Goal: Task Accomplishment & Management: Complete application form

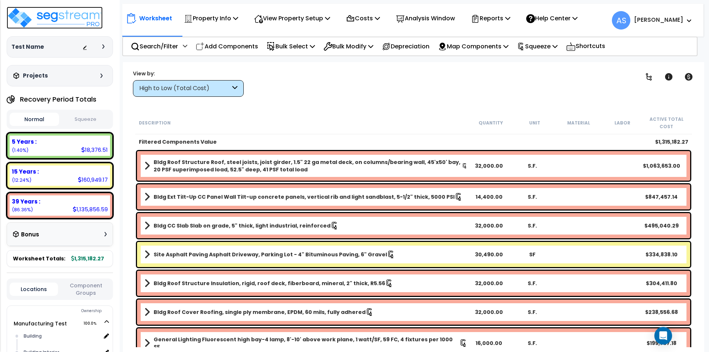
click at [80, 15] on img at bounding box center [55, 18] width 96 height 22
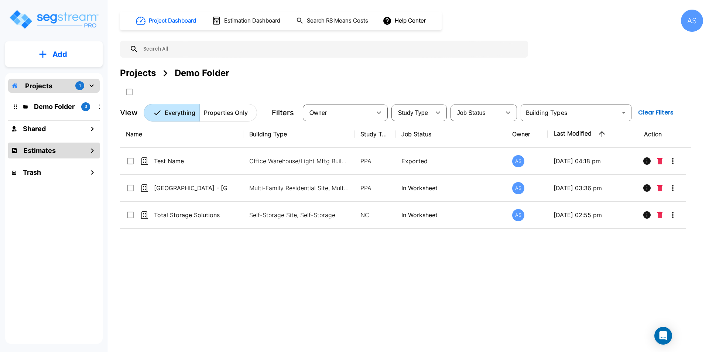
click at [45, 151] on h1 "Estimates" at bounding box center [40, 151] width 32 height 10
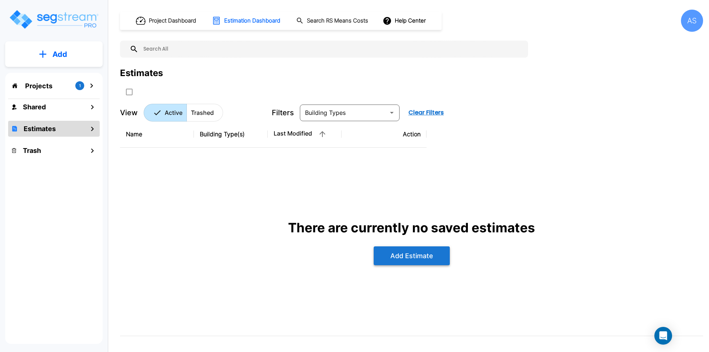
click at [410, 256] on button "Add Estimate" at bounding box center [412, 255] width 76 height 19
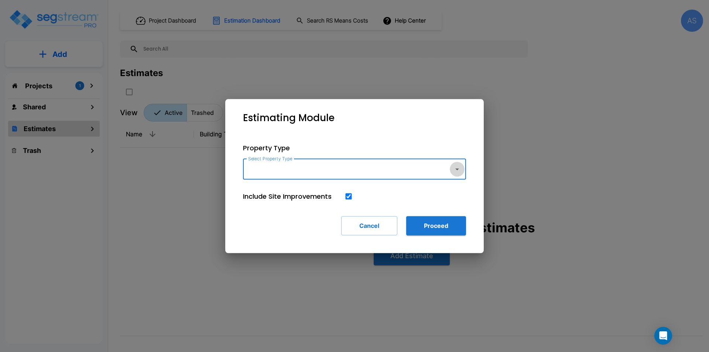
click at [459, 169] on icon "button" at bounding box center [457, 169] width 9 height 9
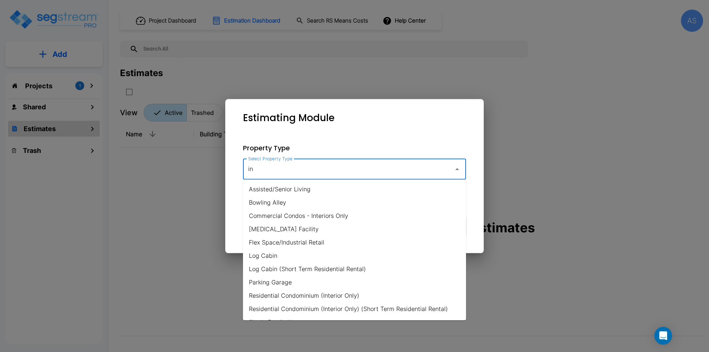
type input "i"
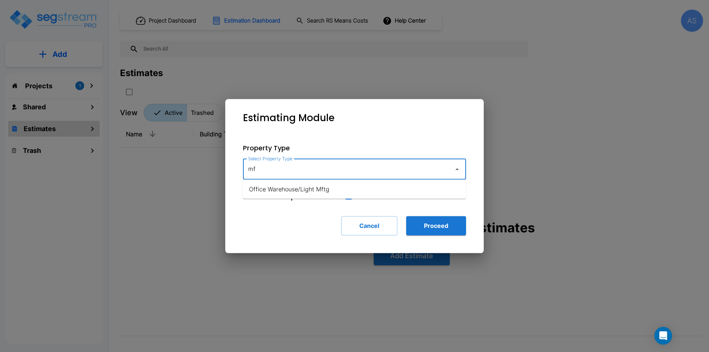
click at [269, 191] on li "Office Warehouse/Light Mftg" at bounding box center [354, 189] width 223 height 13
type input "Office Warehouse/Light Mftg"
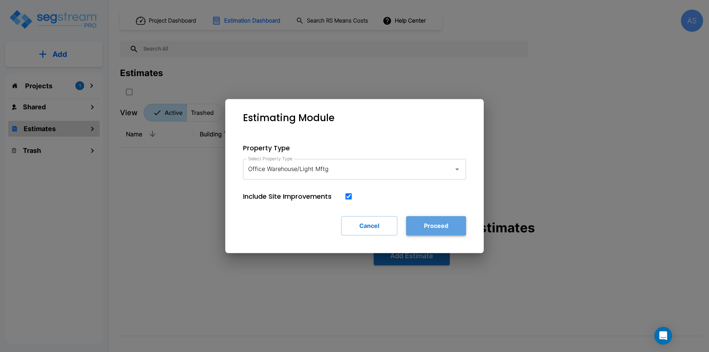
click at [430, 223] on button "Proceed" at bounding box center [436, 225] width 60 height 19
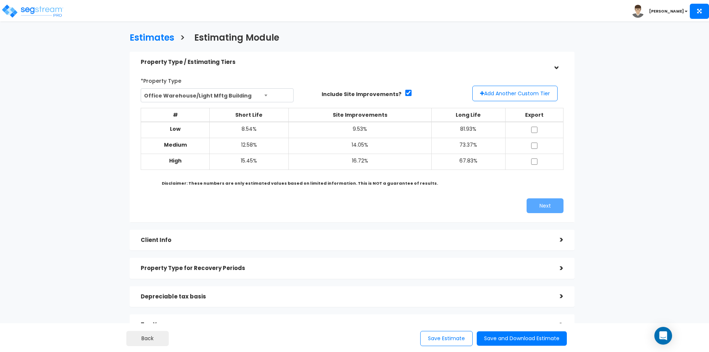
click at [553, 241] on div ">" at bounding box center [556, 239] width 15 height 11
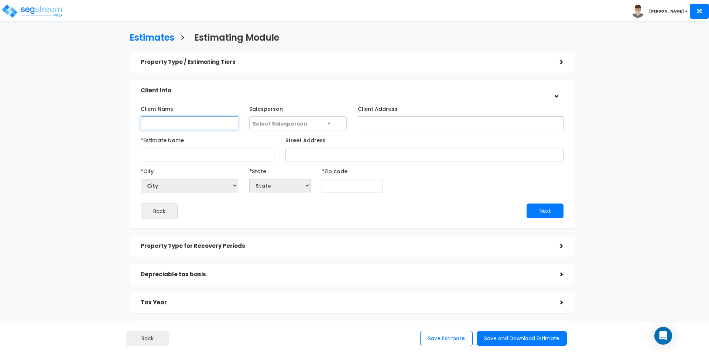
click at [202, 124] on input "Client Name" at bounding box center [190, 123] width 98 height 14
type input "[PERSON_NAME]"
click at [371, 128] on input "Client Address" at bounding box center [461, 123] width 206 height 14
click at [207, 154] on input "*Estimate Name" at bounding box center [208, 155] width 134 height 14
type input "Tracy Mahan 2025"
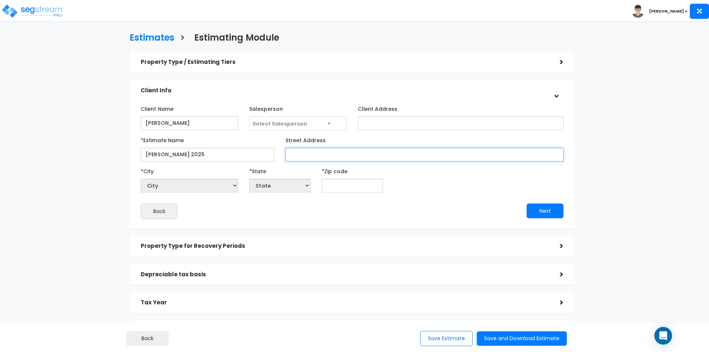
click at [361, 157] on input "Street Address" at bounding box center [425, 155] width 278 height 14
type input "7578 E HWY 64"
click at [329, 185] on input "text" at bounding box center [352, 186] width 61 height 14
type input "2"
select select "DC"
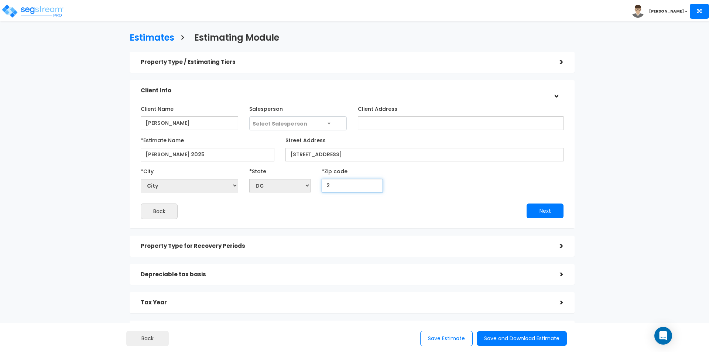
type input "27"
select select "NC"
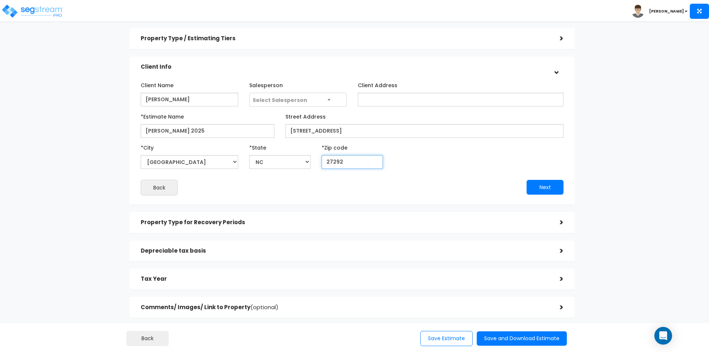
scroll to position [37, 0]
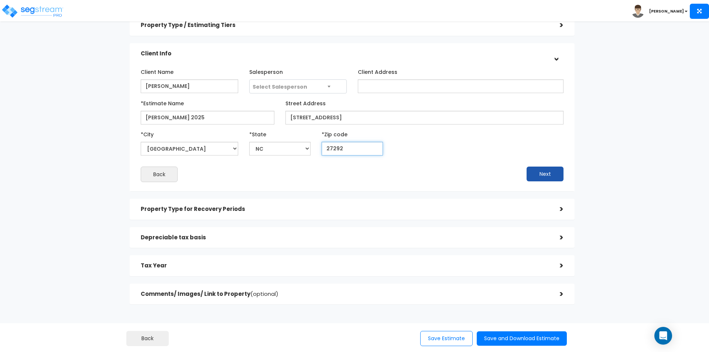
type input "27292"
click at [532, 175] on button "Next" at bounding box center [545, 174] width 37 height 15
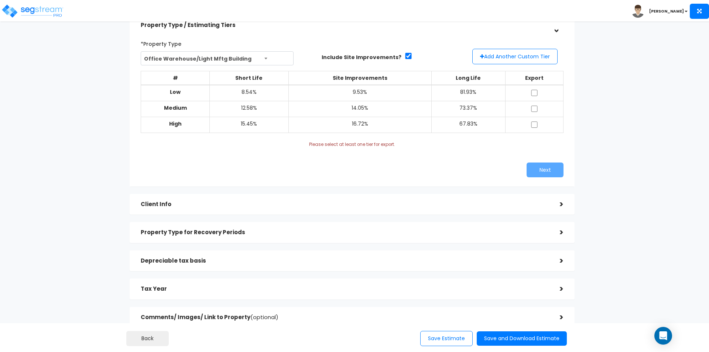
scroll to position [74, 0]
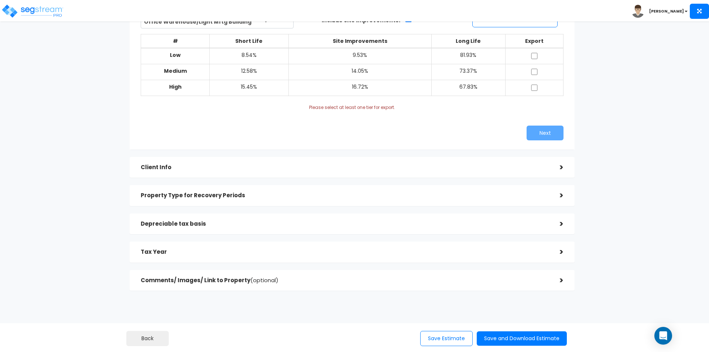
click at [561, 197] on div ">" at bounding box center [556, 195] width 15 height 11
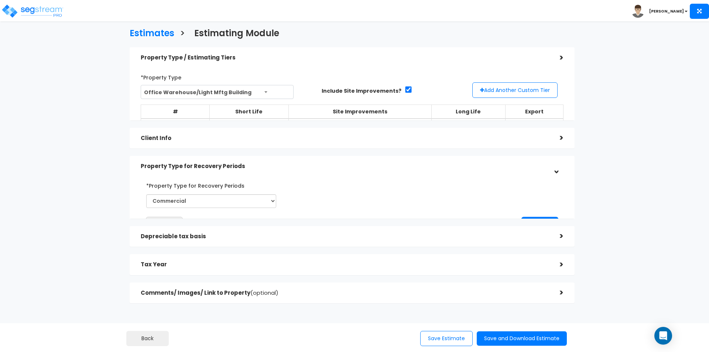
scroll to position [0, 0]
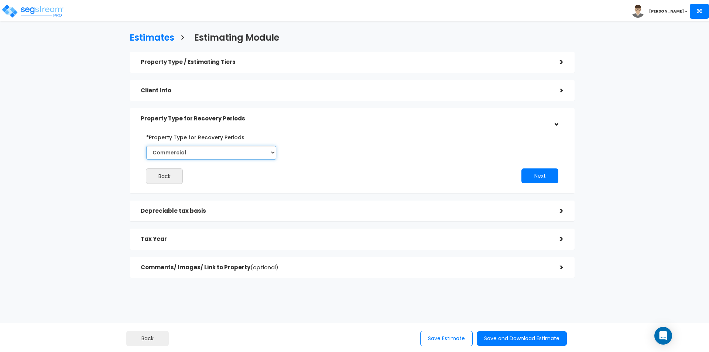
click at [269, 153] on select "Select Commercial Residential" at bounding box center [211, 153] width 130 height 14
click at [146, 146] on select "Select Commercial Residential" at bounding box center [211, 153] width 130 height 14
click at [556, 211] on div ">" at bounding box center [556, 210] width 15 height 11
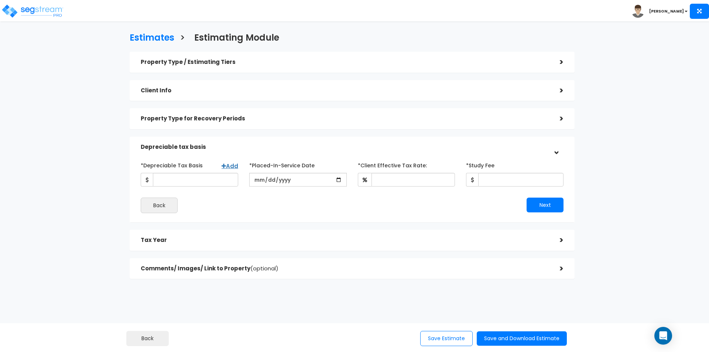
scroll to position [1, 0]
click at [166, 177] on input "*Depreciable Tax Basis" at bounding box center [195, 179] width 85 height 14
click at [183, 177] on input "*Depreciable Tax Basis" at bounding box center [195, 179] width 85 height 14
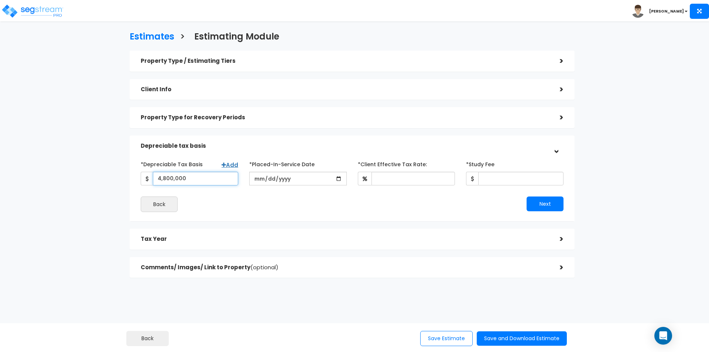
type input "4,800,000"
click at [270, 181] on input "date" at bounding box center [298, 179] width 98 height 14
type input "2025-07-15"
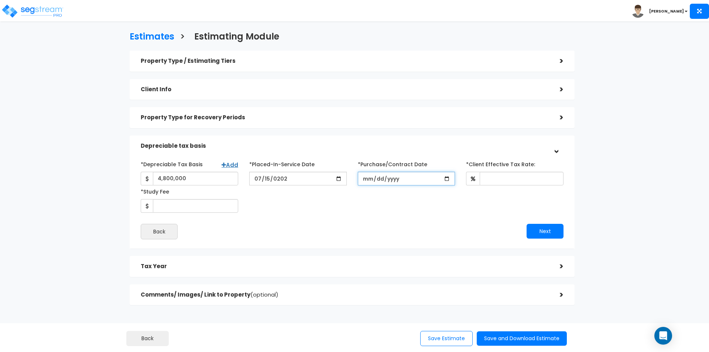
click at [376, 179] on input "*Purchase/Contract Date" at bounding box center [407, 179] width 98 height 14
type input "2025-04-15"
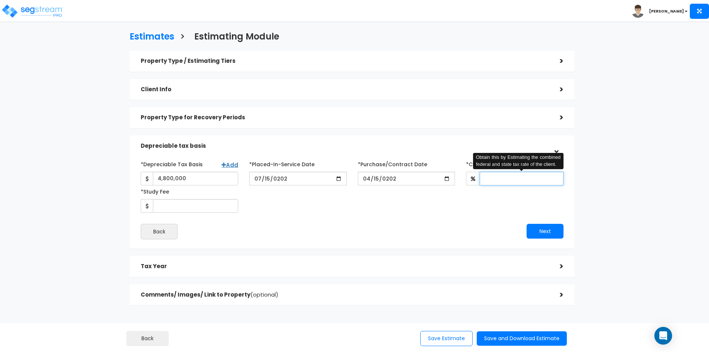
click at [489, 178] on input "*Client Effective Tax Rate:" at bounding box center [522, 179] width 84 height 14
type input "37"
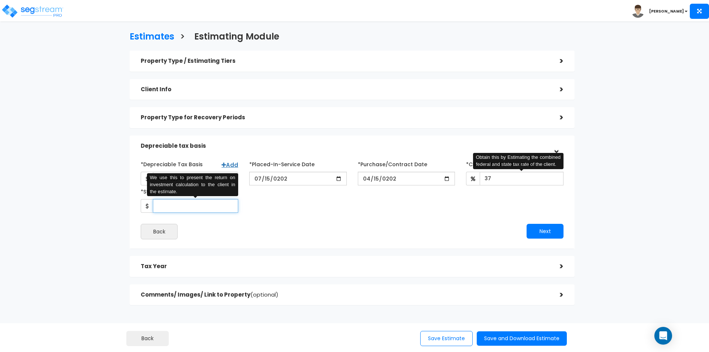
click at [191, 209] on input "*Study Fee" at bounding box center [195, 206] width 85 height 14
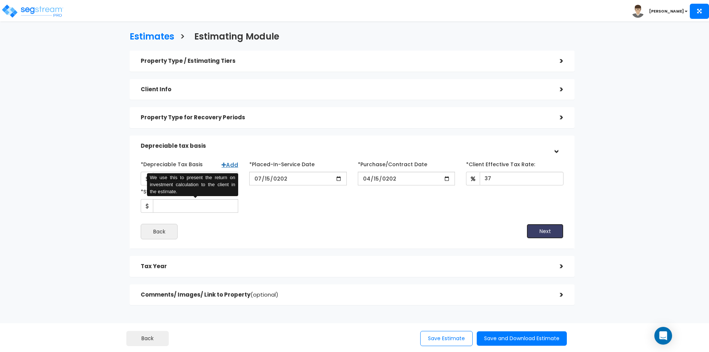
click at [548, 234] on button "Next" at bounding box center [545, 231] width 37 height 15
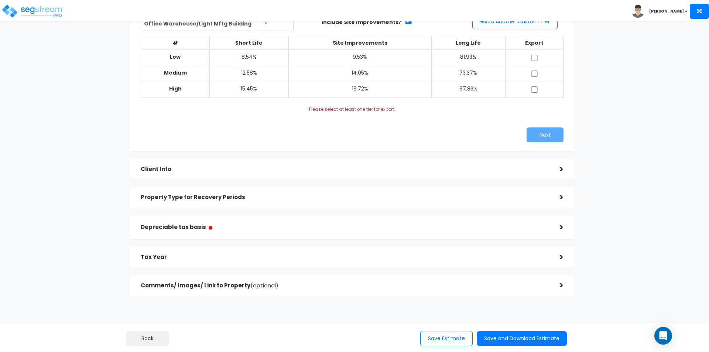
scroll to position [75, 0]
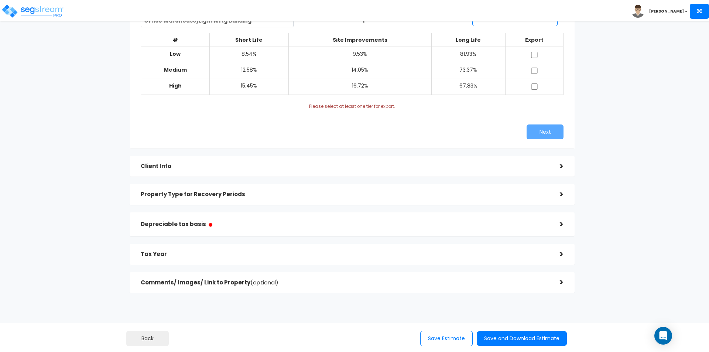
click at [556, 250] on div ">" at bounding box center [556, 254] width 15 height 11
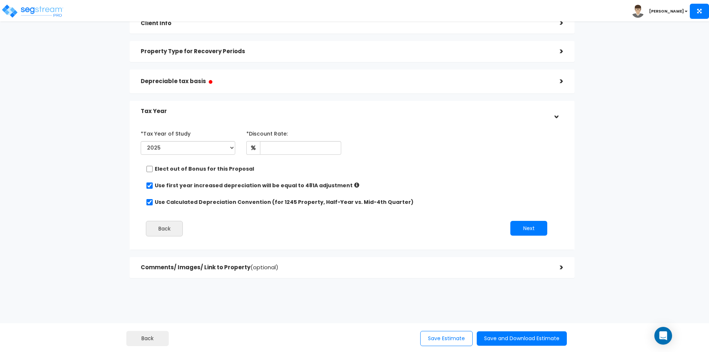
scroll to position [63, 0]
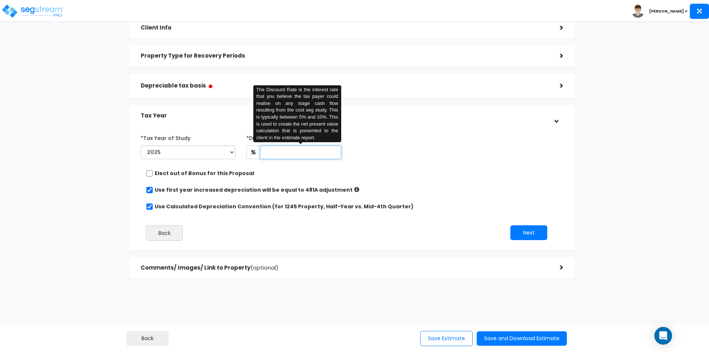
click at [276, 151] on input "text" at bounding box center [300, 153] width 81 height 14
type input "8"
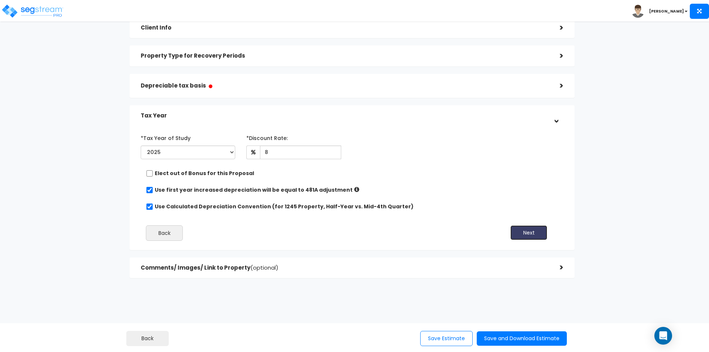
click at [527, 231] on button "Next" at bounding box center [529, 232] width 37 height 15
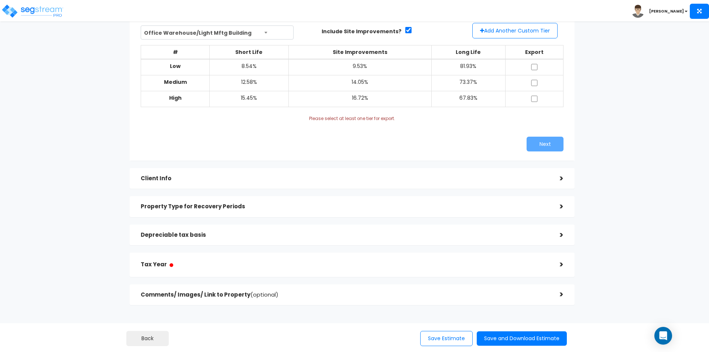
click at [560, 262] on div ">" at bounding box center [556, 264] width 15 height 11
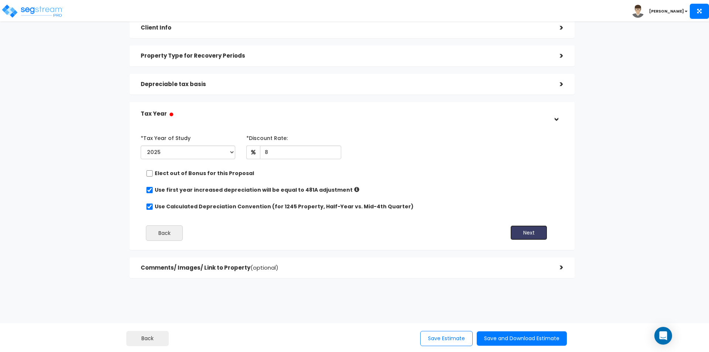
click at [528, 234] on button "Next" at bounding box center [529, 232] width 37 height 15
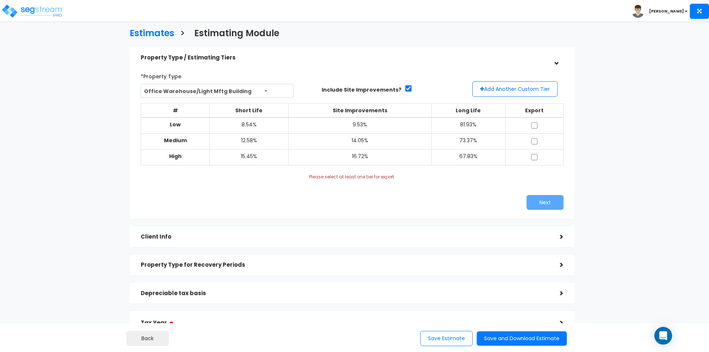
scroll to position [0, 0]
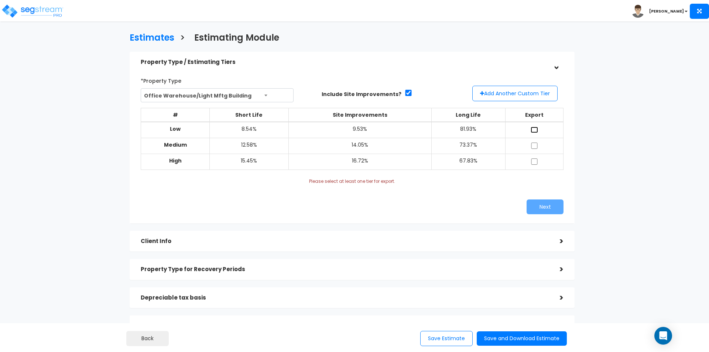
click at [533, 129] on input "checkbox" at bounding box center [534, 130] width 7 height 6
checkbox input "true"
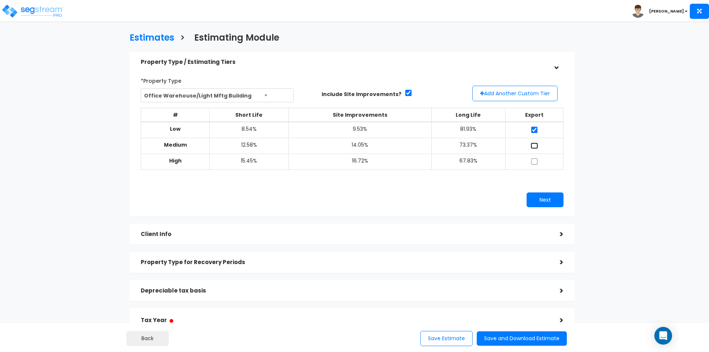
click at [536, 143] on input "checkbox" at bounding box center [534, 146] width 7 height 6
checkbox input "true"
click at [534, 160] on input "checkbox" at bounding box center [534, 161] width 7 height 6
checkbox input "true"
click at [509, 340] on button "Save and Download Estimate" at bounding box center [522, 338] width 90 height 14
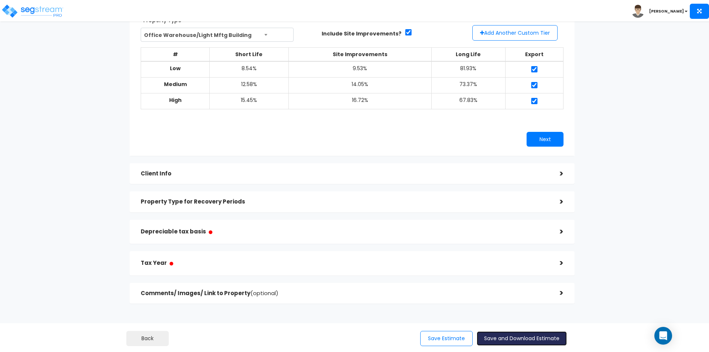
scroll to position [74, 0]
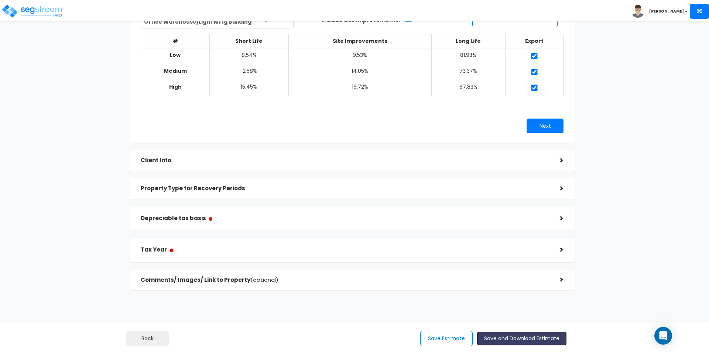
click at [526, 334] on button "Save and Download Estimate" at bounding box center [522, 338] width 90 height 14
click at [512, 336] on button "Save and Download Estimate" at bounding box center [522, 338] width 90 height 14
click at [463, 340] on button "Save Estimate" at bounding box center [446, 338] width 52 height 15
click at [460, 339] on button "Save Estimate" at bounding box center [446, 338] width 52 height 15
click at [554, 221] on div ">" at bounding box center [556, 218] width 15 height 11
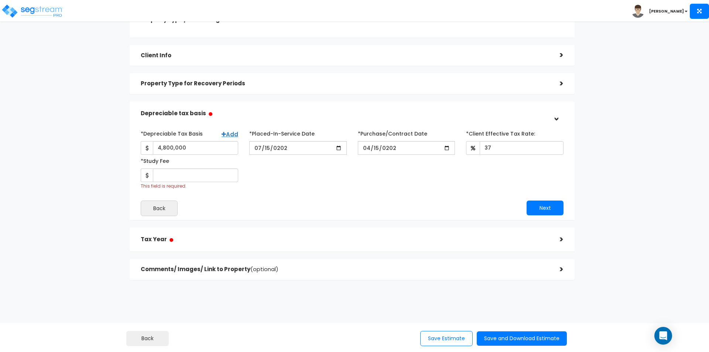
scroll to position [42, 0]
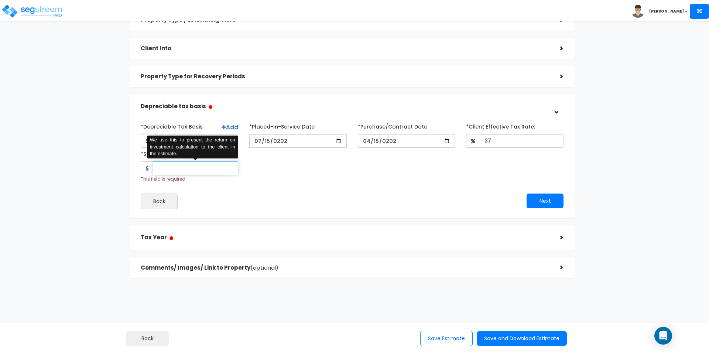
click at [213, 167] on input "*Study Fee" at bounding box center [195, 168] width 85 height 14
type input "10,000"
click at [547, 203] on button "Next" at bounding box center [545, 201] width 37 height 15
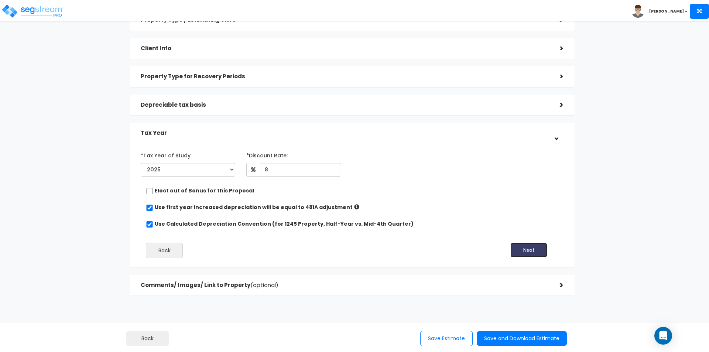
click at [531, 255] on button "Next" at bounding box center [529, 250] width 37 height 15
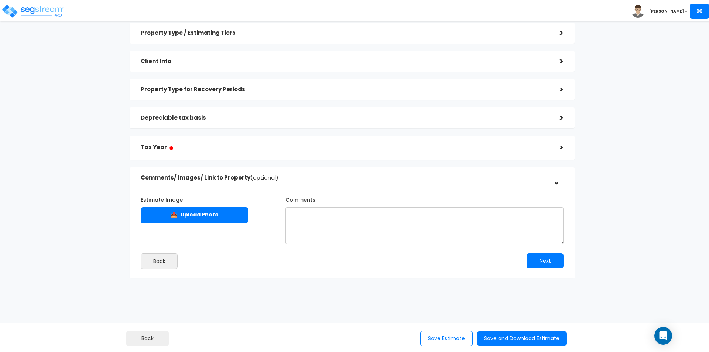
scroll to position [29, 0]
click at [530, 339] on button "Save and Download Estimate" at bounding box center [522, 338] width 90 height 14
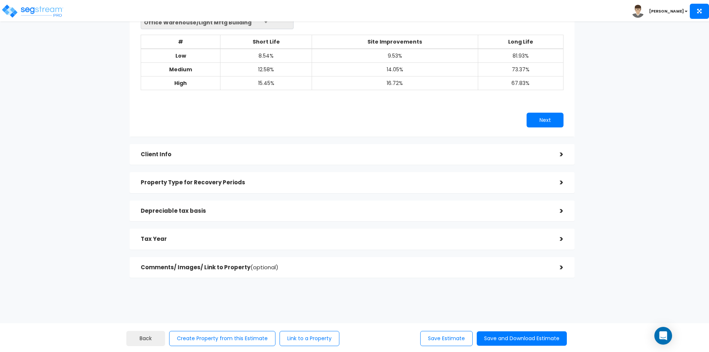
click at [243, 210] on h5 "Depreciable tax basis" at bounding box center [345, 211] width 408 height 6
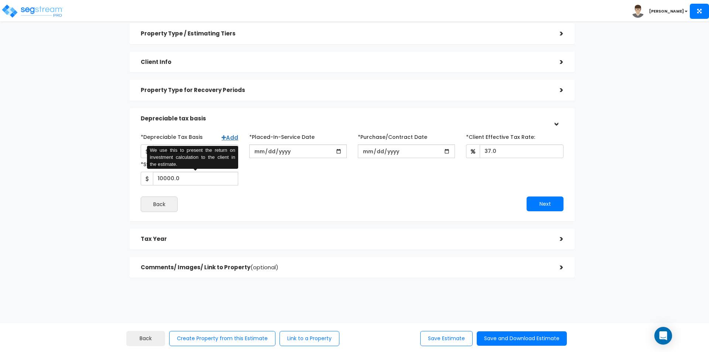
scroll to position [28, 0]
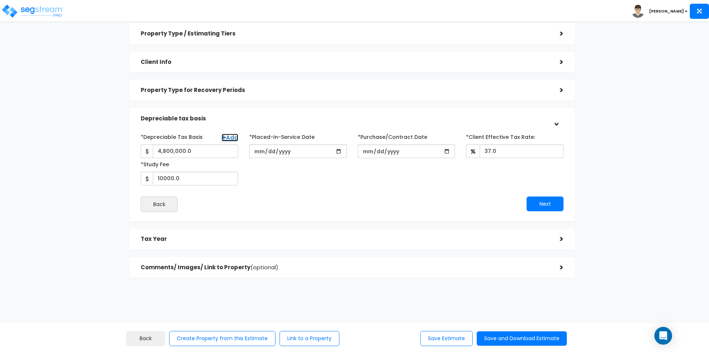
click at [232, 139] on link "Add" at bounding box center [230, 138] width 17 height 8
select select
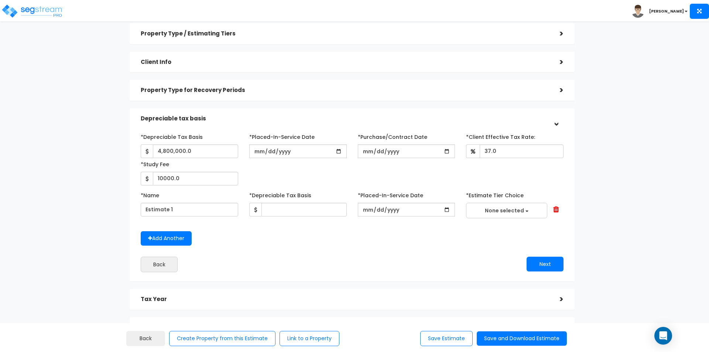
click at [557, 209] on span at bounding box center [556, 209] width 6 height 7
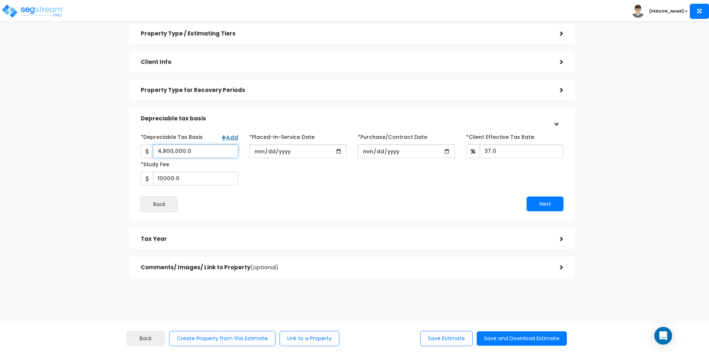
drag, startPoint x: 207, startPoint y: 150, endPoint x: 140, endPoint y: 149, distance: 66.9
click at [140, 149] on div "*Depreciable Tax Basis Add 4,800,000.0" at bounding box center [189, 144] width 109 height 27
type input "3,528,000"
click at [548, 207] on button "Next" at bounding box center [545, 204] width 37 height 15
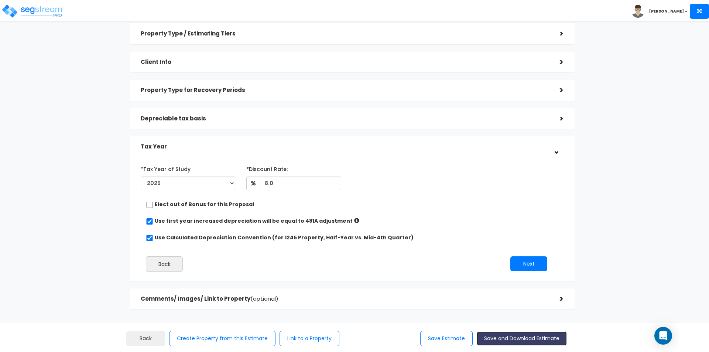
click at [527, 338] on button "Save and Download Estimate" at bounding box center [522, 338] width 90 height 14
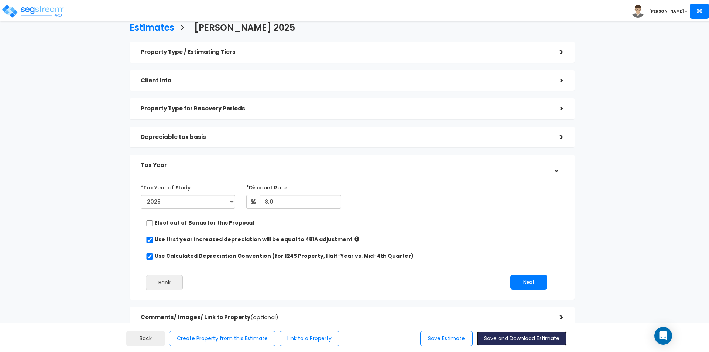
scroll to position [0, 0]
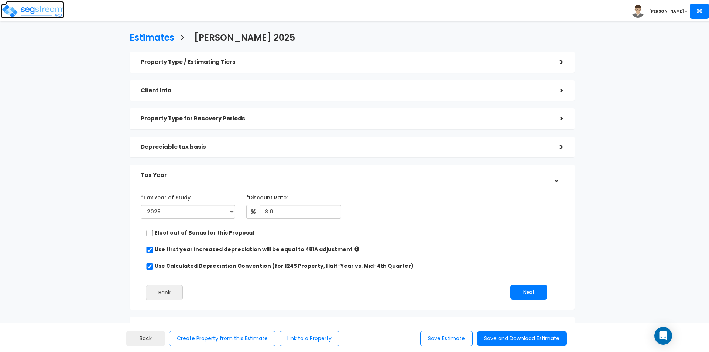
click at [35, 9] on img at bounding box center [32, 11] width 63 height 15
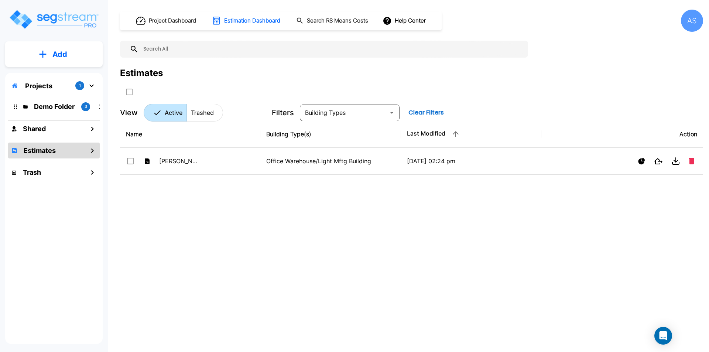
click at [93, 149] on icon "mailbox folders" at bounding box center [92, 150] width 9 height 9
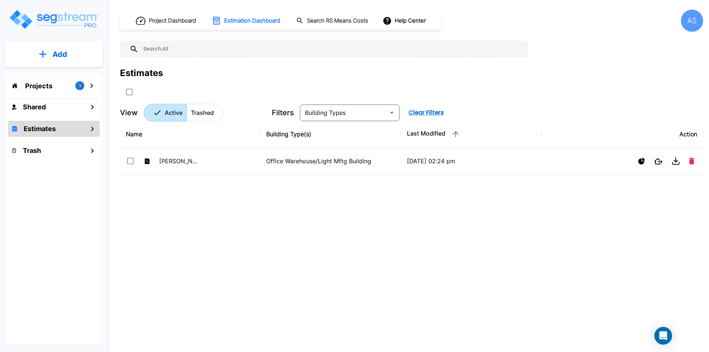
click at [66, 57] on p "Add" at bounding box center [59, 54] width 15 height 11
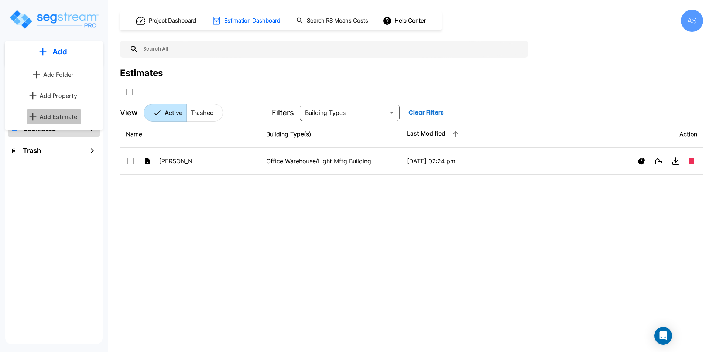
click at [60, 120] on p "Add Estimate" at bounding box center [59, 116] width 38 height 9
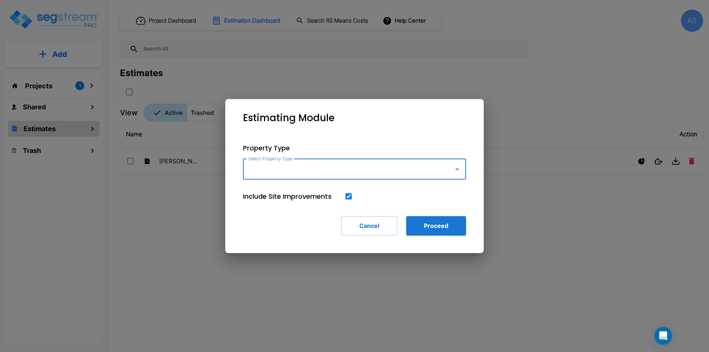
click at [296, 164] on input "Select Property Type" at bounding box center [346, 169] width 201 height 14
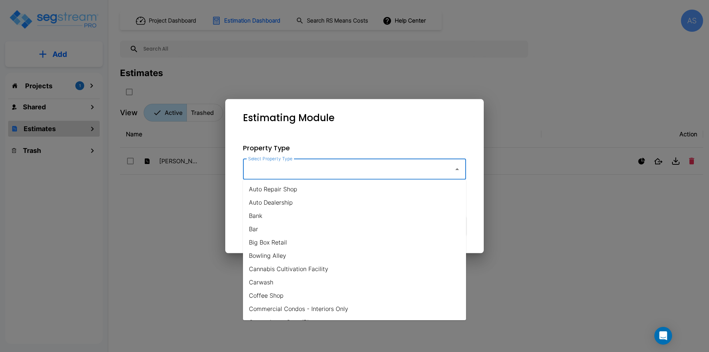
scroll to position [37, 0]
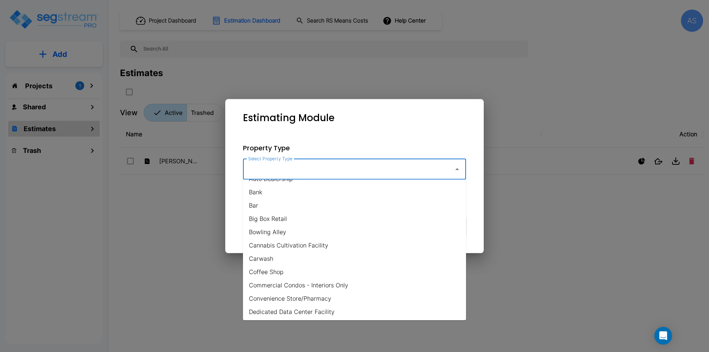
click at [283, 174] on input "Select Property Type" at bounding box center [346, 169] width 201 height 14
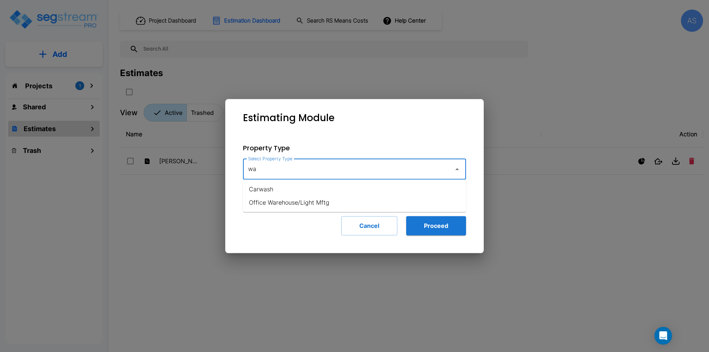
type input "w"
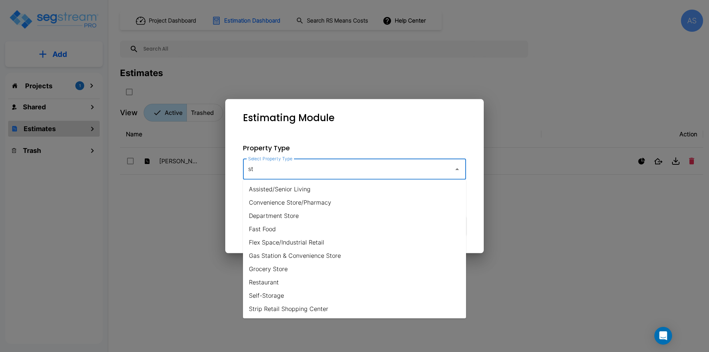
type input "s"
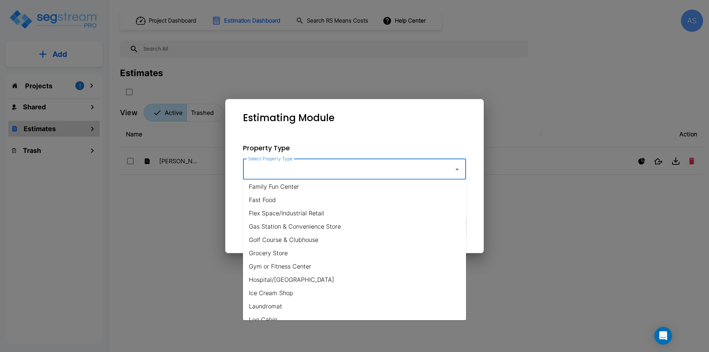
scroll to position [198, 0]
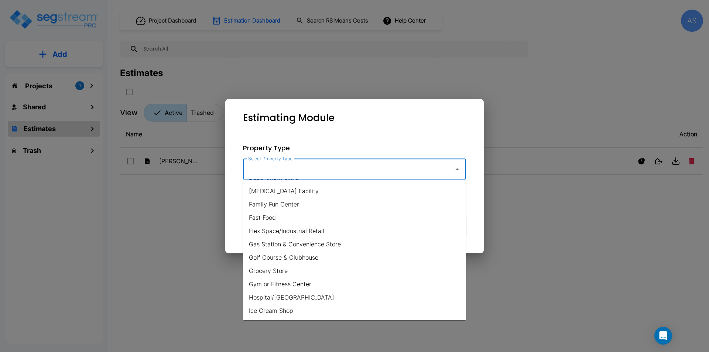
click at [294, 230] on li "Flex Space/Industrial Retail" at bounding box center [354, 230] width 223 height 13
type input "Flex Space/Industrial Retail"
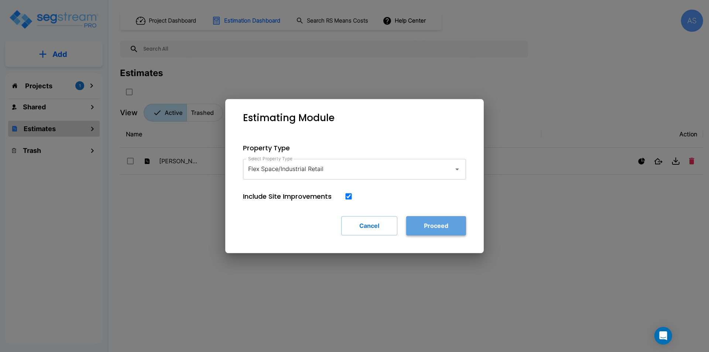
click at [434, 222] on button "Proceed" at bounding box center [436, 225] width 60 height 19
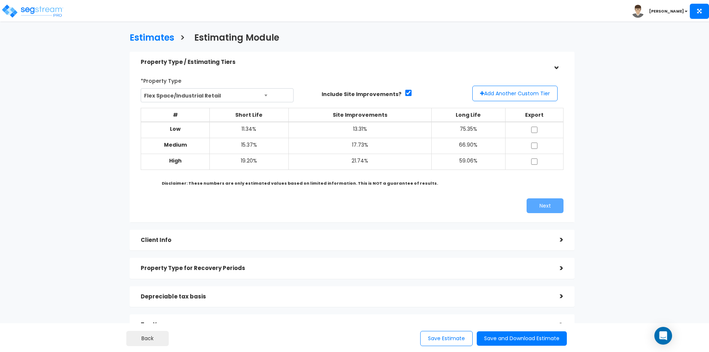
scroll to position [37, 0]
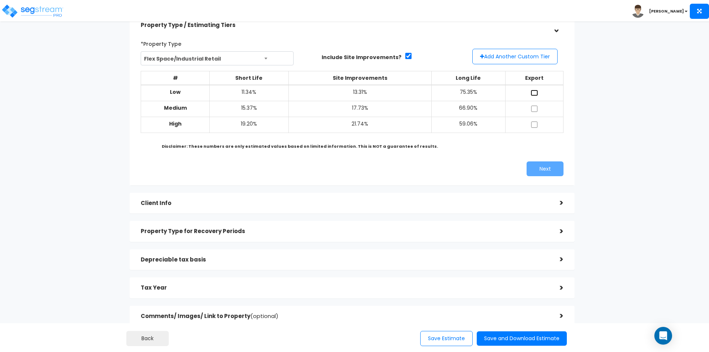
click at [535, 93] on input "checkbox" at bounding box center [534, 93] width 7 height 6
checkbox input "true"
click at [533, 106] on input "checkbox" at bounding box center [534, 109] width 7 height 6
checkbox input "true"
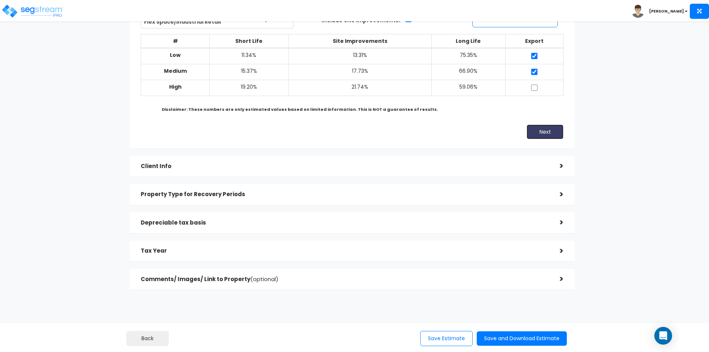
click at [543, 136] on button "Next" at bounding box center [545, 132] width 37 height 15
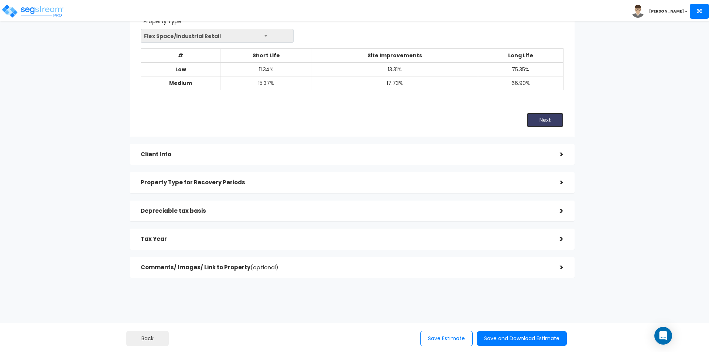
scroll to position [59, 0]
click at [560, 153] on div ">" at bounding box center [556, 154] width 15 height 11
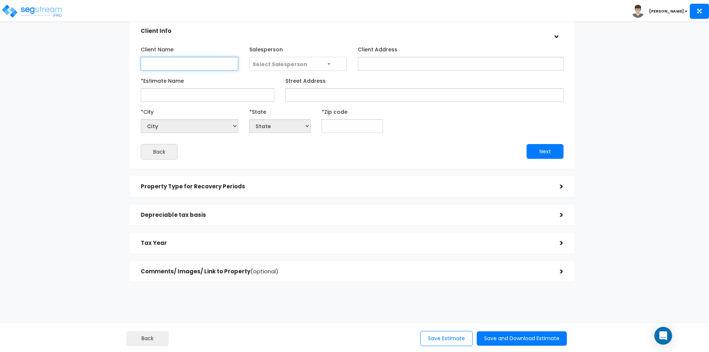
click at [167, 63] on input "Client Name" at bounding box center [190, 64] width 98 height 14
type input "[PERSON_NAME]"
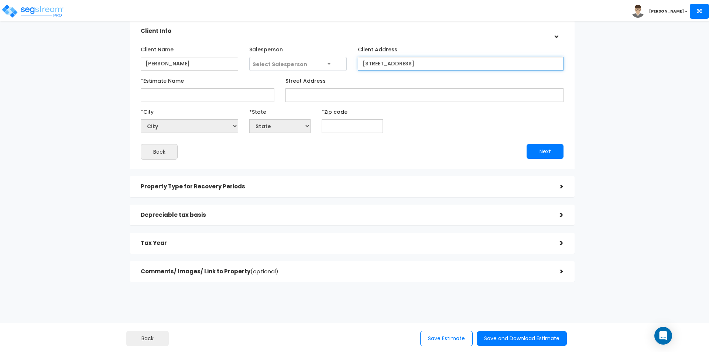
type input "[STREET_ADDRESS]"
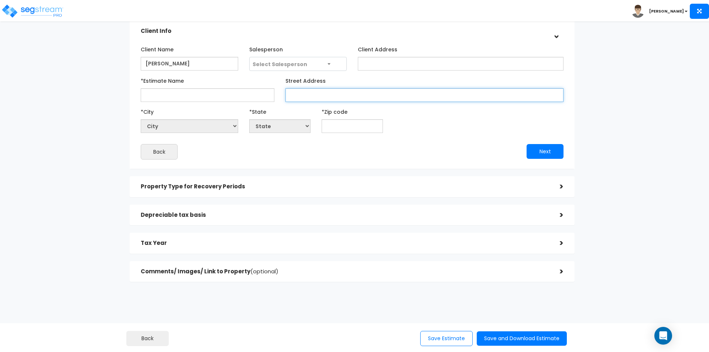
click at [307, 98] on input "Street Address" at bounding box center [425, 95] width 278 height 14
paste input "[STREET_ADDRESS]"
type input "[STREET_ADDRESS]"
click at [209, 96] on input "*Estimate Name" at bounding box center [208, 95] width 134 height 14
type input "[PERSON_NAME] - Warehouse 2025"
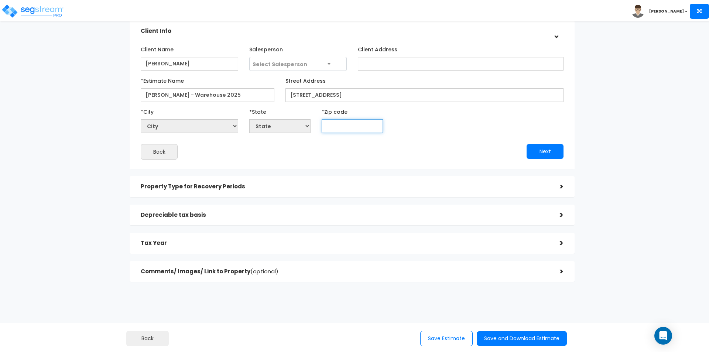
click at [345, 129] on input "text" at bounding box center [352, 126] width 61 height 14
type input "27"
select select "NC"
type input "27370"
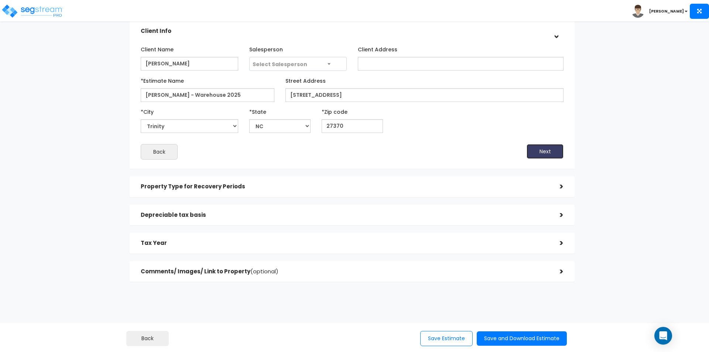
click at [543, 156] on button "Next" at bounding box center [545, 151] width 37 height 15
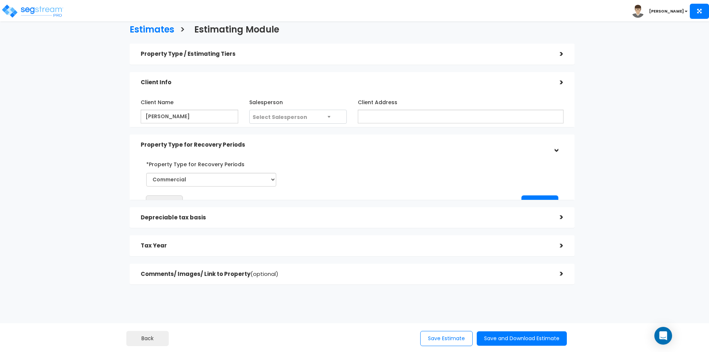
scroll to position [0, 0]
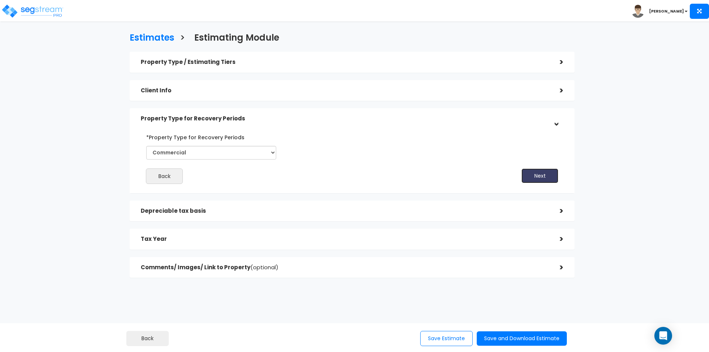
click at [542, 176] on button "Next" at bounding box center [540, 175] width 37 height 15
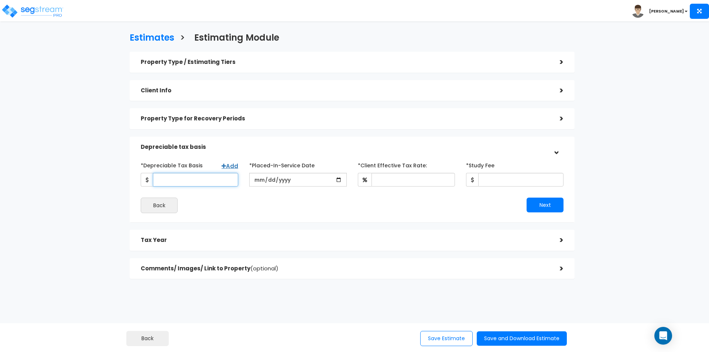
click at [198, 179] on input "*Depreciable Tax Basis" at bounding box center [195, 180] width 85 height 14
click at [167, 179] on input "*Depreciable Tax Basis" at bounding box center [195, 180] width 85 height 14
type input "342,000"
type input "[DATE]"
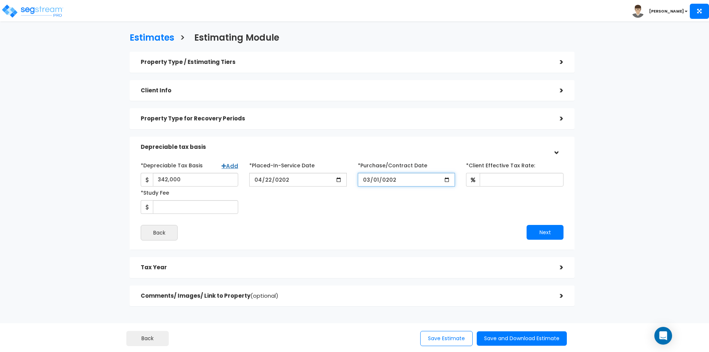
type input "[DATE]"
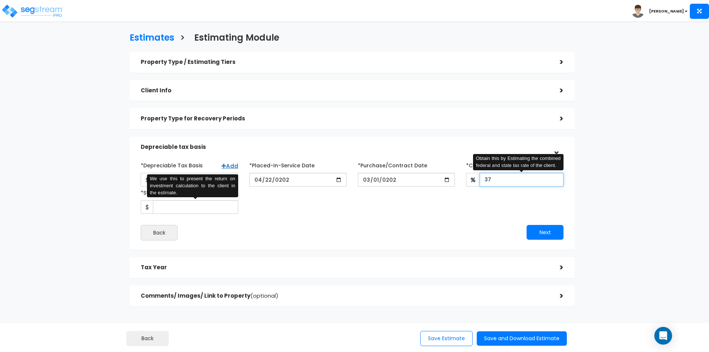
type input "37"
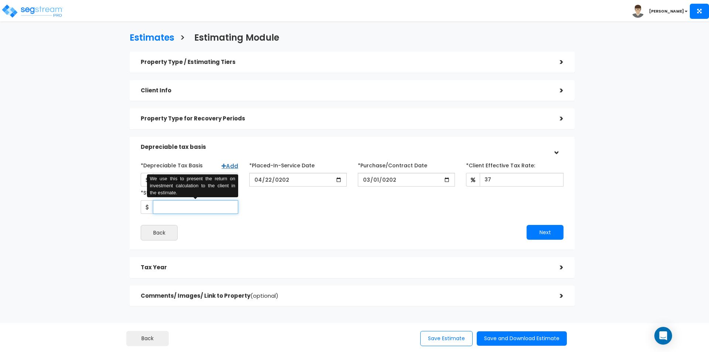
click at [167, 202] on input "*Study Fee" at bounding box center [195, 207] width 85 height 14
type input "4,500"
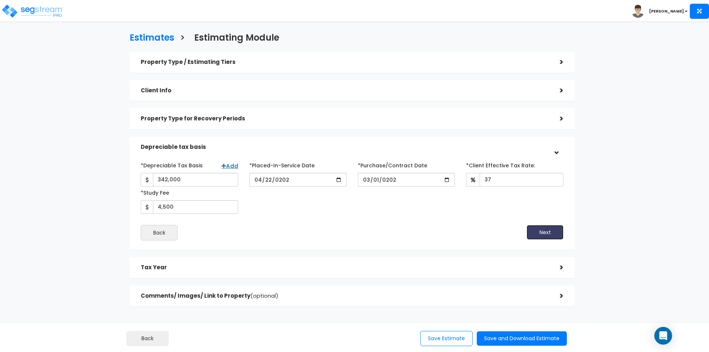
click at [542, 235] on button "Next" at bounding box center [545, 232] width 37 height 15
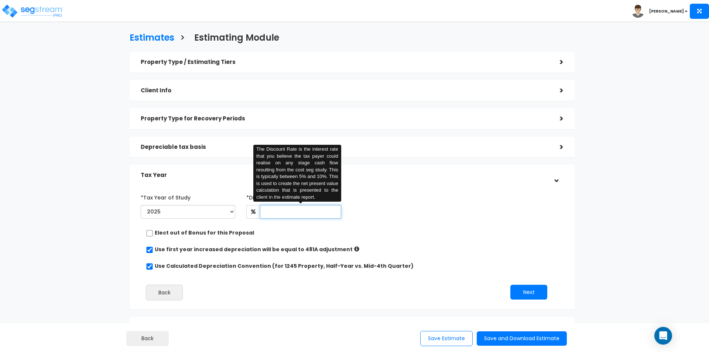
click at [283, 211] on input "text" at bounding box center [300, 212] width 81 height 14
type input "8"
click at [525, 293] on button "Next" at bounding box center [529, 292] width 37 height 15
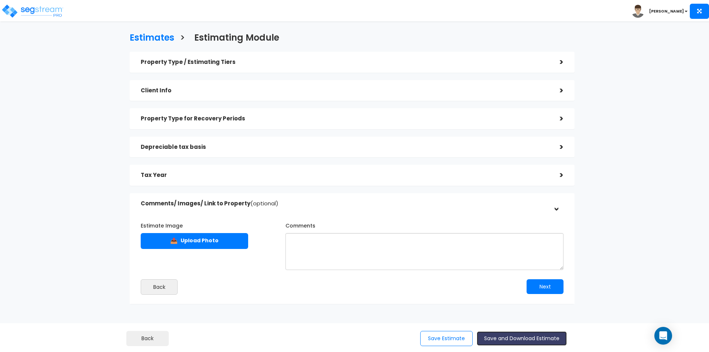
click at [511, 337] on button "Save and Download Estimate" at bounding box center [522, 338] width 90 height 14
